Goal: Information Seeking & Learning: Learn about a topic

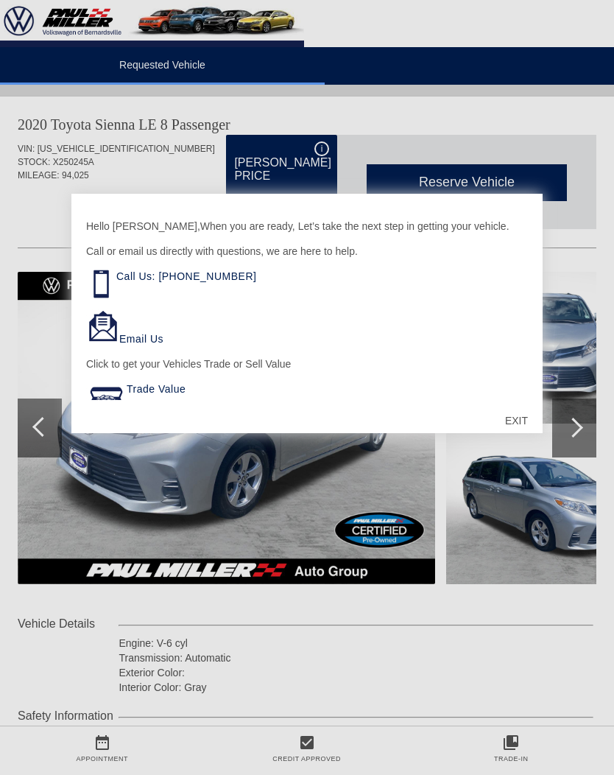
click at [525, 415] on div "EXIT" at bounding box center [517, 421] width 52 height 44
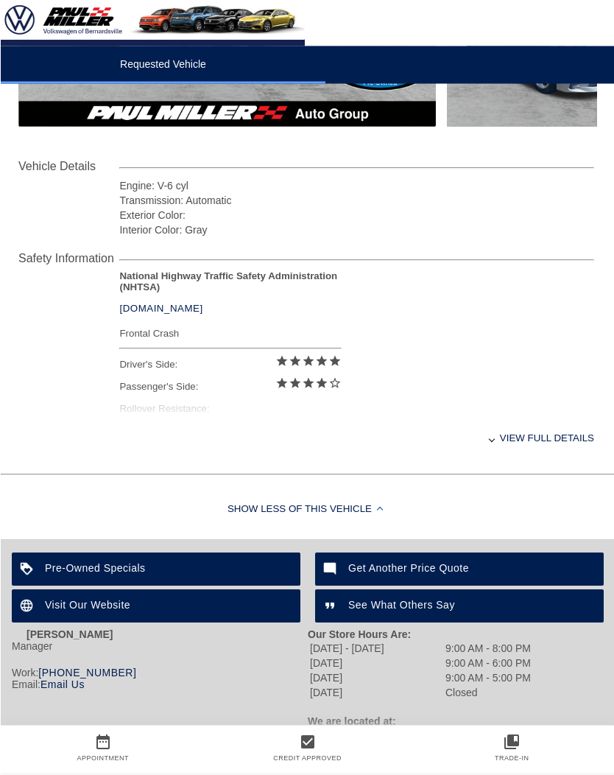
scroll to position [457, 0]
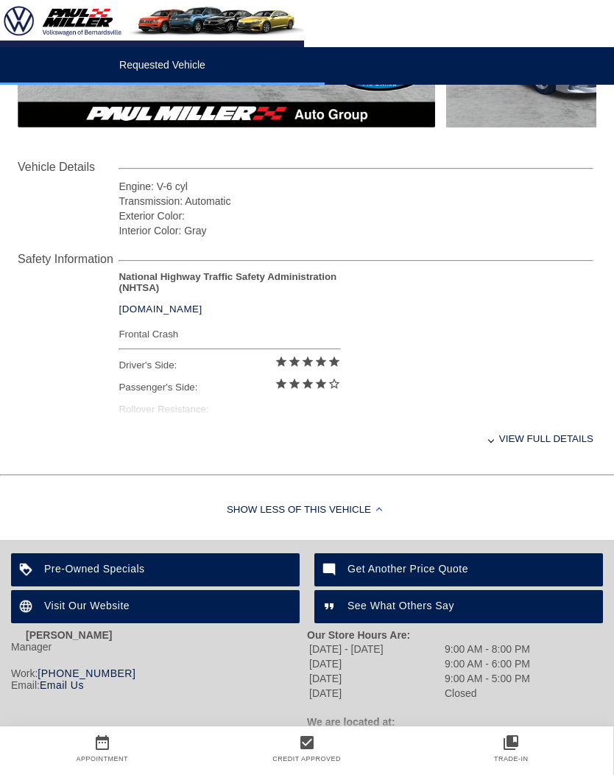
click at [564, 452] on div "View full details" at bounding box center [356, 439] width 475 height 36
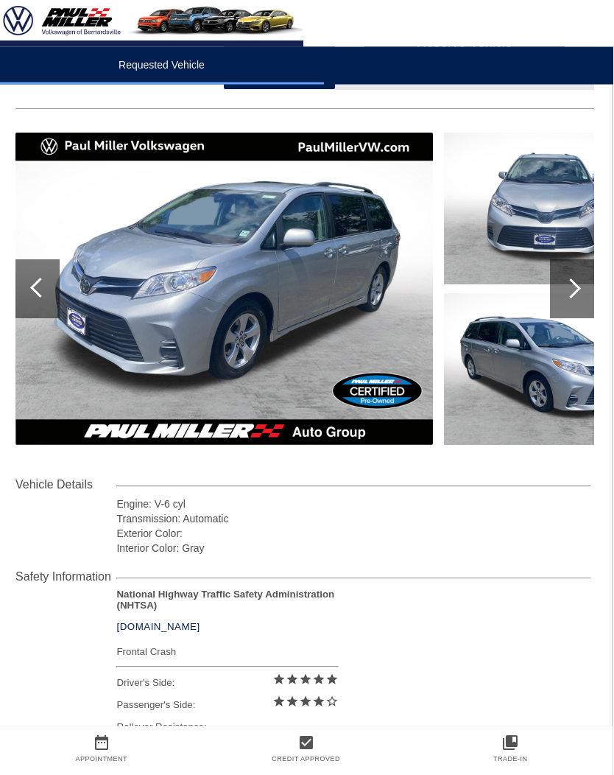
scroll to position [139, 1]
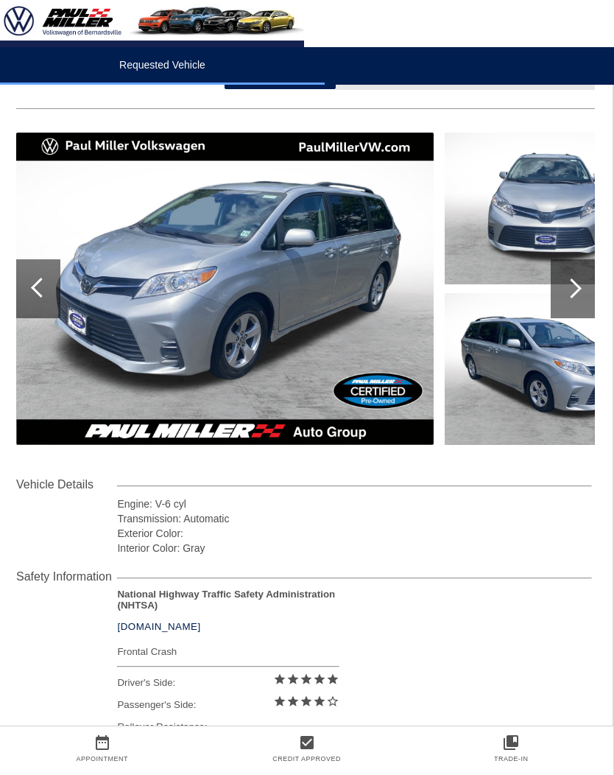
click at [577, 286] on div at bounding box center [572, 288] width 20 height 20
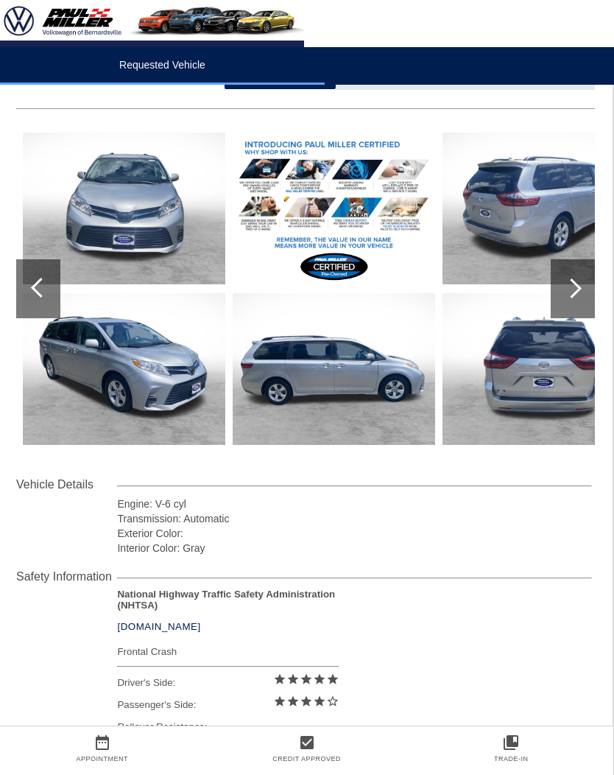
click at [578, 287] on div at bounding box center [572, 288] width 20 height 20
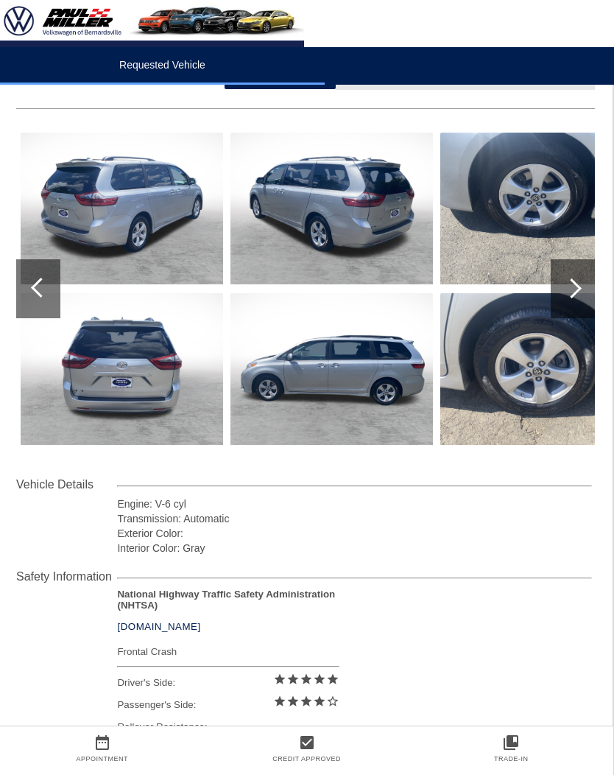
click at [579, 288] on div at bounding box center [572, 288] width 20 height 20
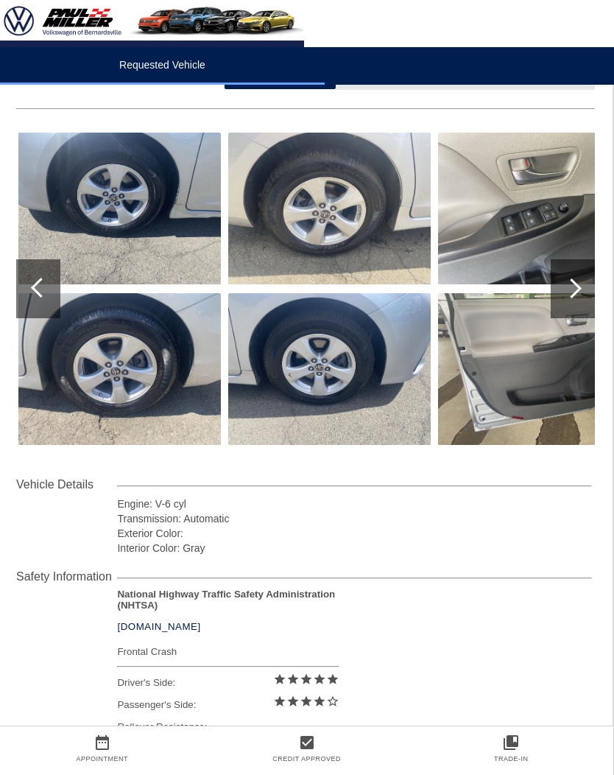
click at [582, 297] on div at bounding box center [573, 288] width 44 height 59
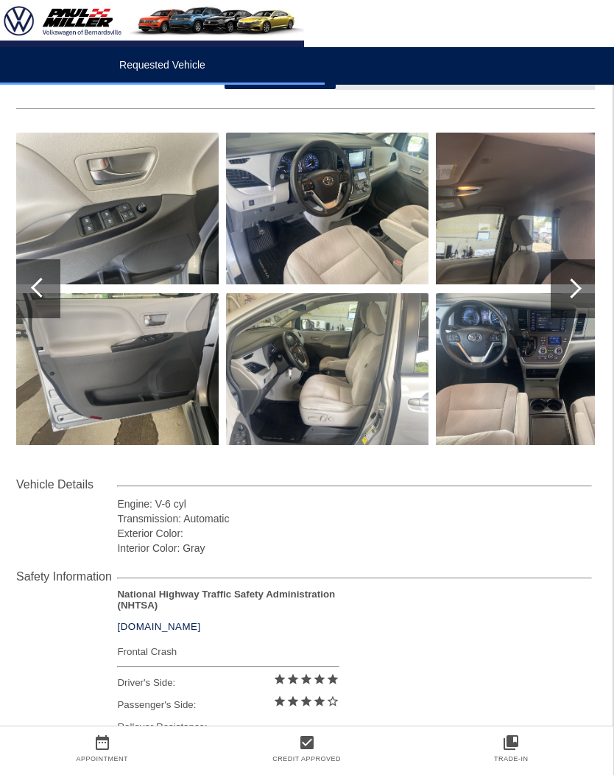
click at [580, 293] on div at bounding box center [573, 288] width 44 height 59
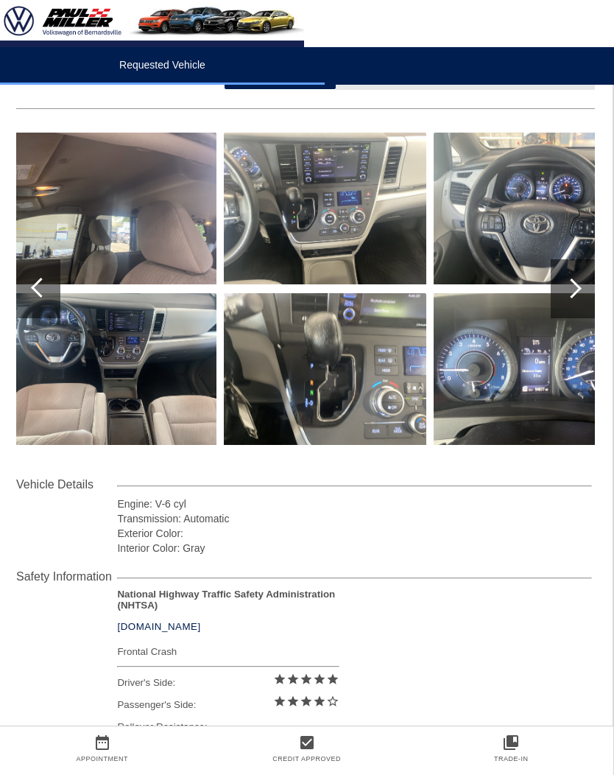
click at [582, 287] on div at bounding box center [573, 288] width 44 height 59
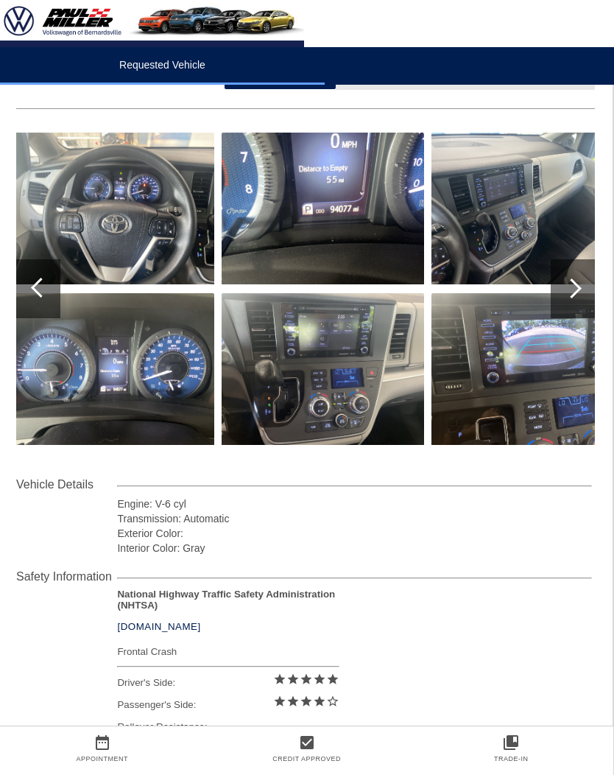
click at [580, 288] on div at bounding box center [572, 288] width 20 height 20
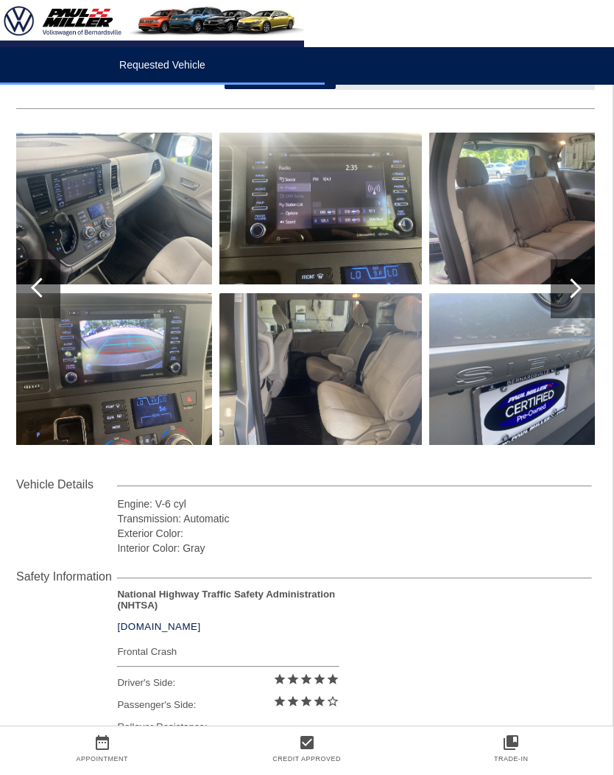
click at [575, 284] on div at bounding box center [572, 288] width 20 height 20
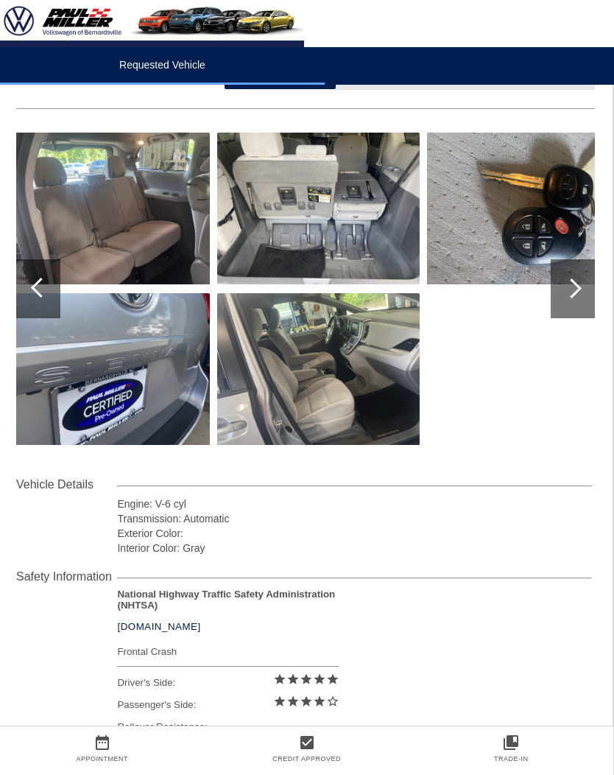
click at [579, 292] on div at bounding box center [573, 288] width 44 height 59
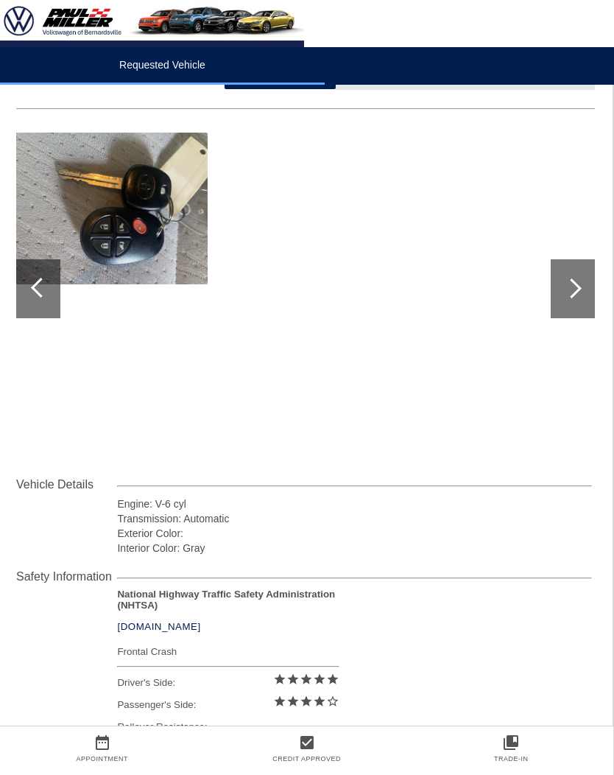
click at [569, 291] on div at bounding box center [572, 288] width 20 height 20
click at [569, 287] on div at bounding box center [572, 288] width 20 height 20
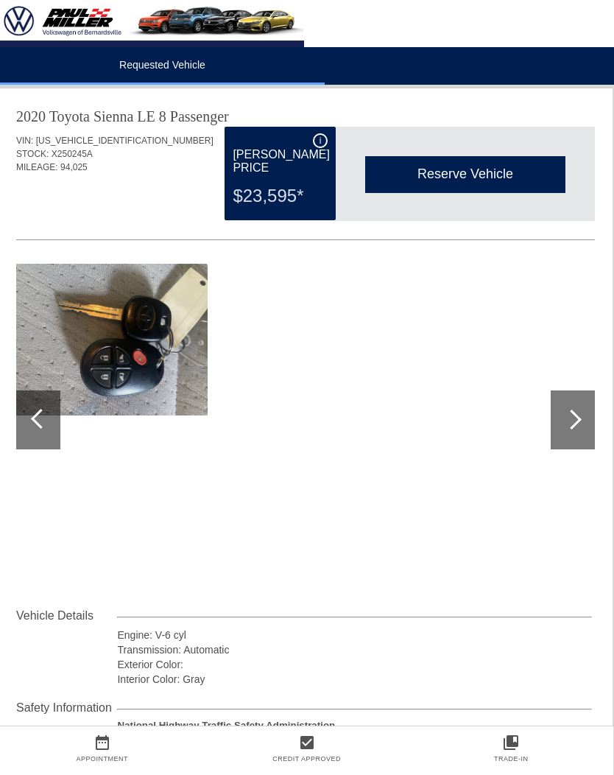
scroll to position [0, 1]
